Goal: Contribute content

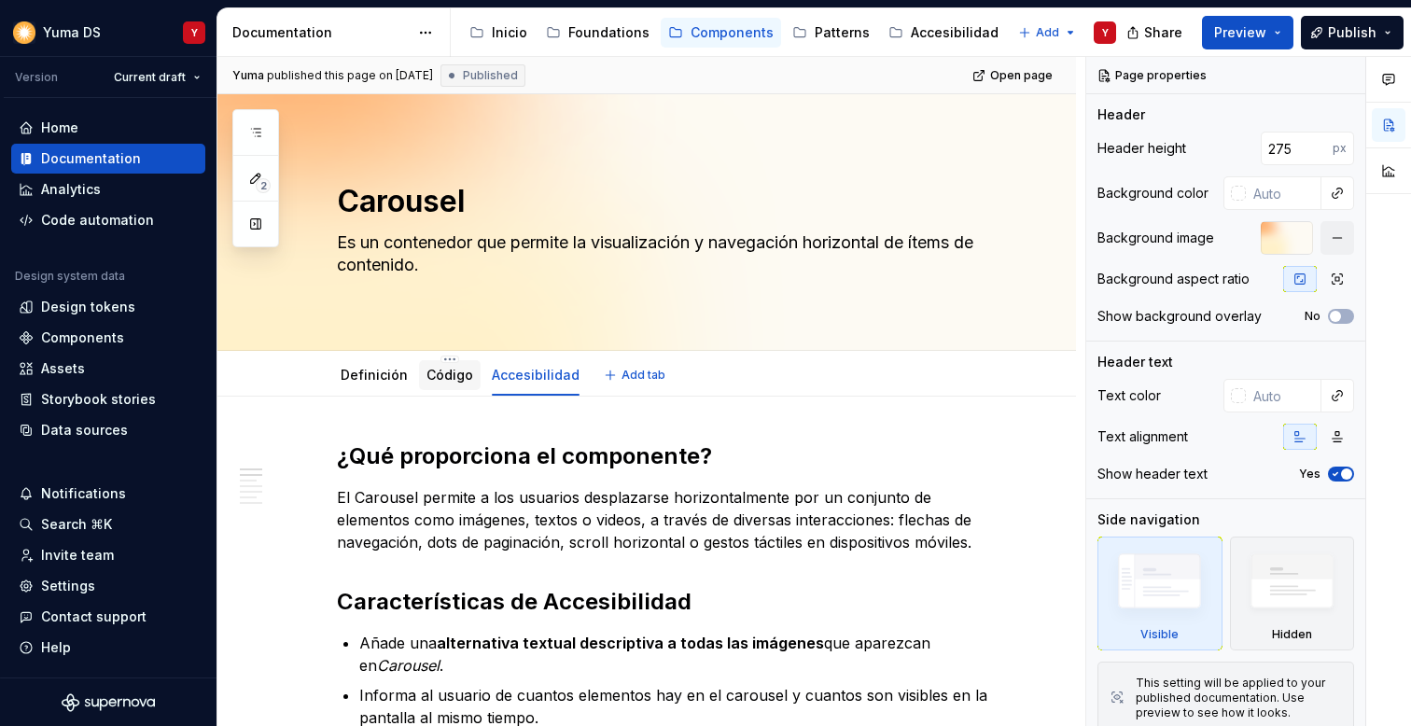
click at [440, 374] on link "Código" at bounding box center [449, 375] width 47 height 16
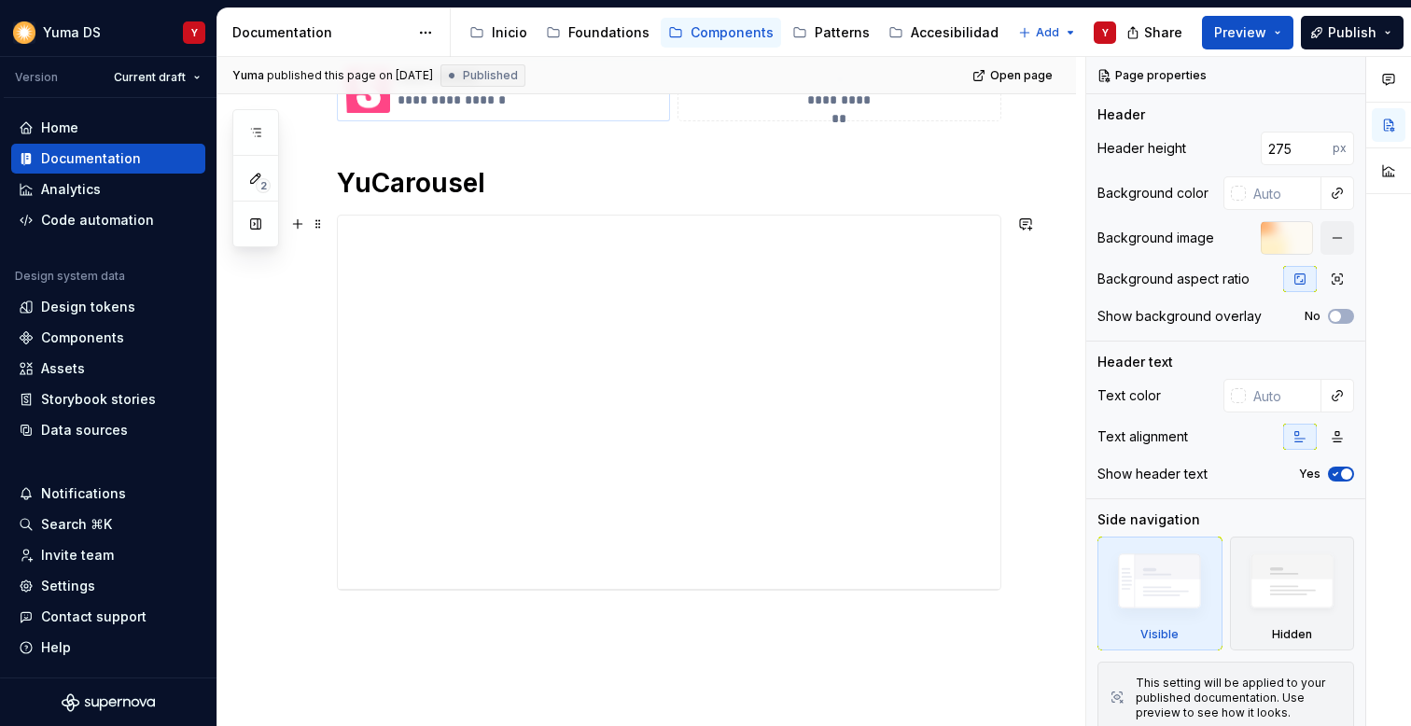
scroll to position [373, 0]
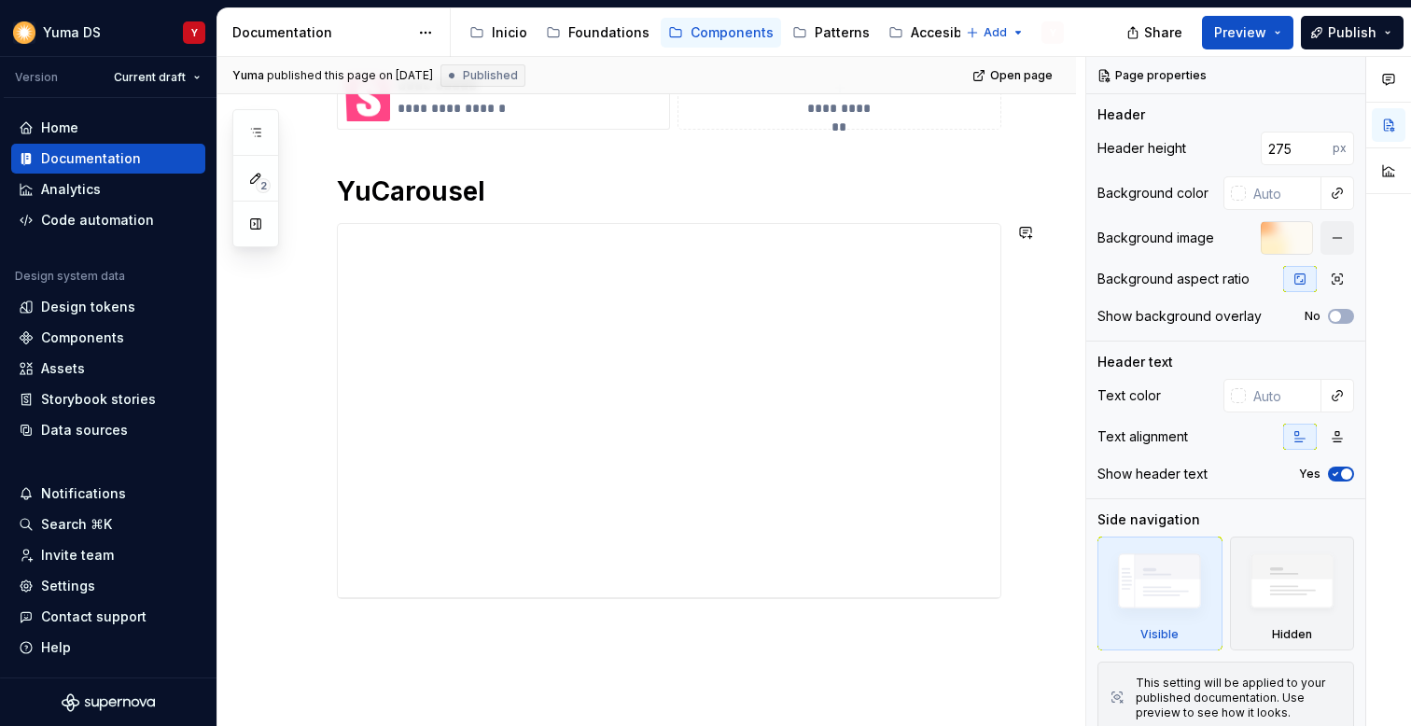
type textarea "*"
